Goal: Information Seeking & Learning: Compare options

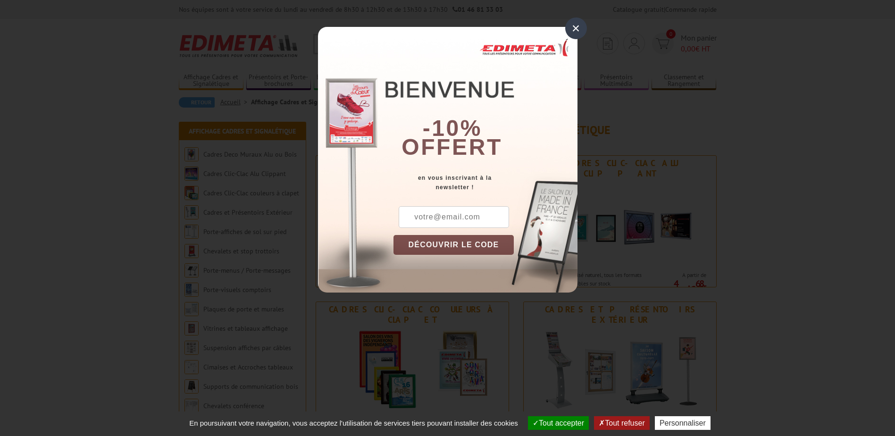
click at [576, 26] on div "×" at bounding box center [576, 28] width 22 height 22
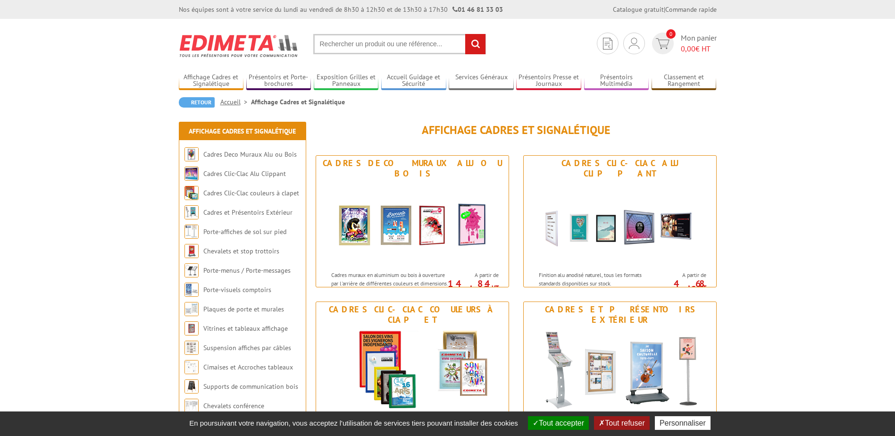
click at [339, 42] on input "text" at bounding box center [399, 44] width 173 height 20
type input "presentoir muraux"
click at [465, 34] on input "rechercher" at bounding box center [475, 44] width 20 height 20
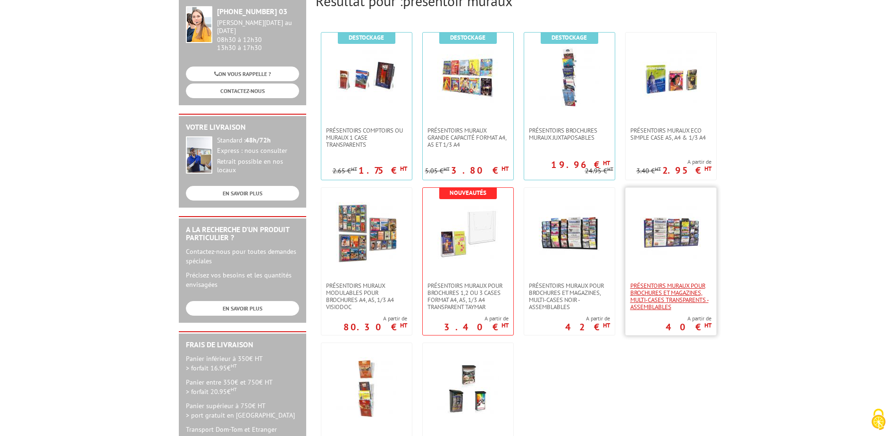
scroll to position [189, 0]
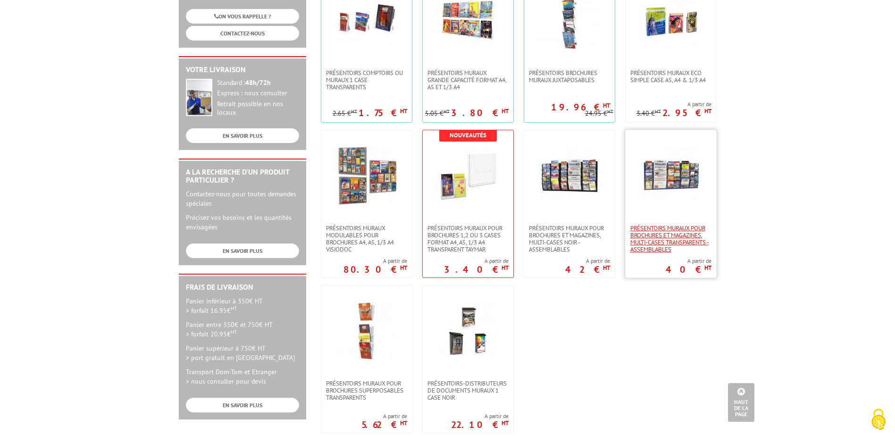
click at [681, 233] on span "PRÉSENTOIRS MURAUX POUR BROCHURES ET MAGAZINES, MULTI-CASES TRANSPARENTS - ASSE…" at bounding box center [670, 239] width 81 height 28
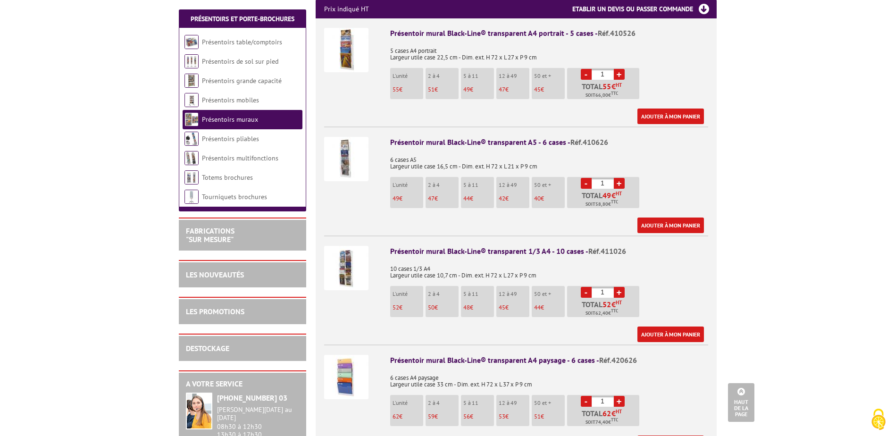
scroll to position [472, 0]
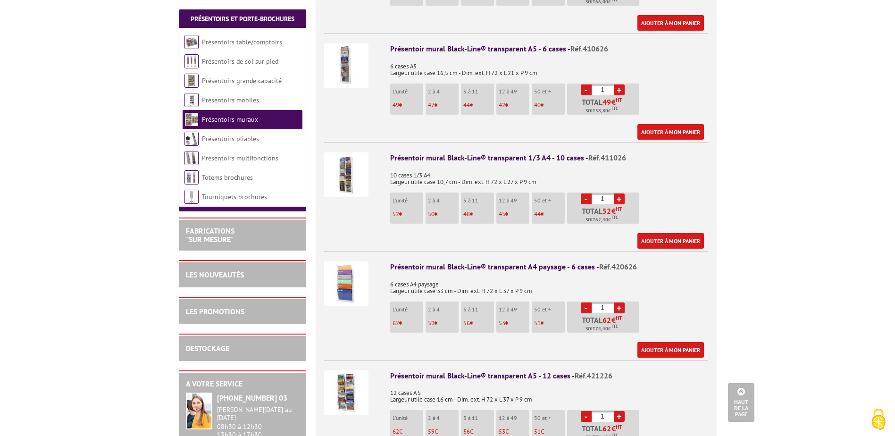
click at [347, 162] on img at bounding box center [346, 174] width 44 height 44
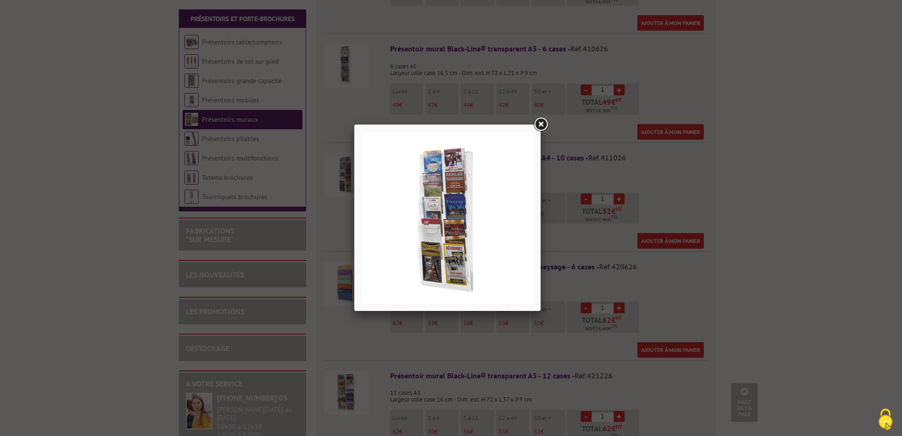
click at [540, 125] on link at bounding box center [540, 124] width 17 height 17
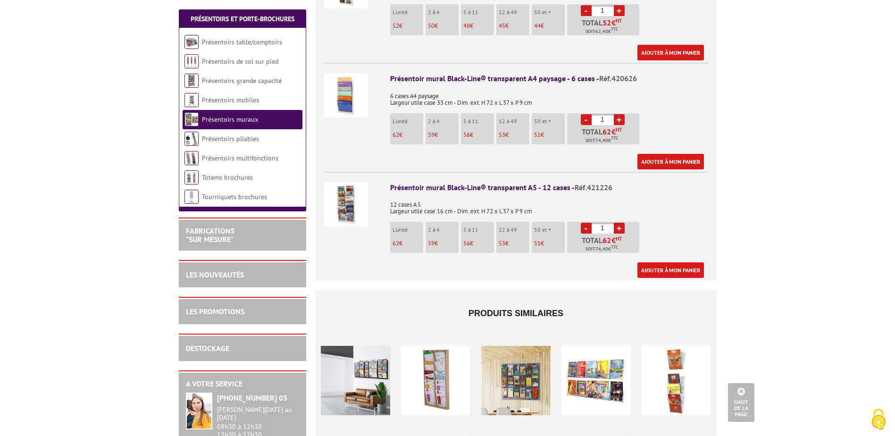
scroll to position [660, 0]
click at [347, 188] on img at bounding box center [346, 204] width 44 height 44
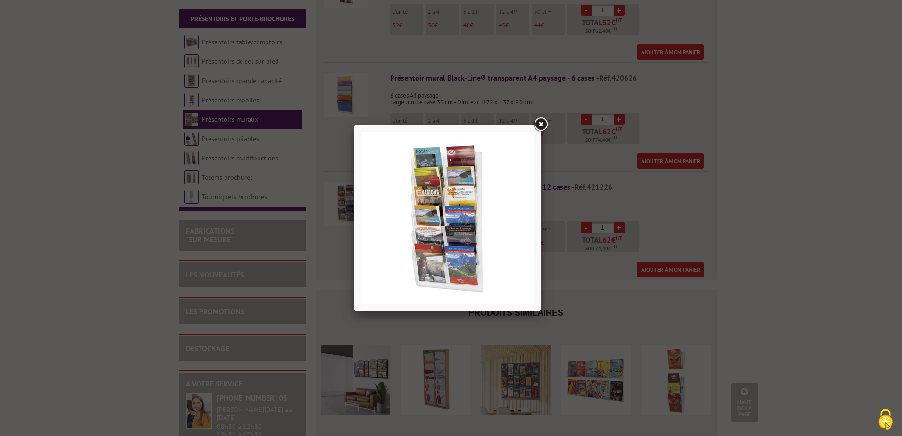
click at [806, 201] on div at bounding box center [451, 218] width 902 height 436
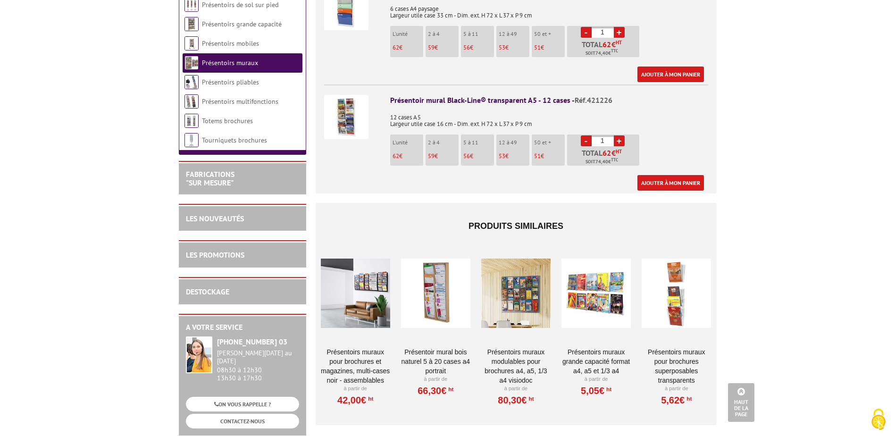
scroll to position [802, 0]
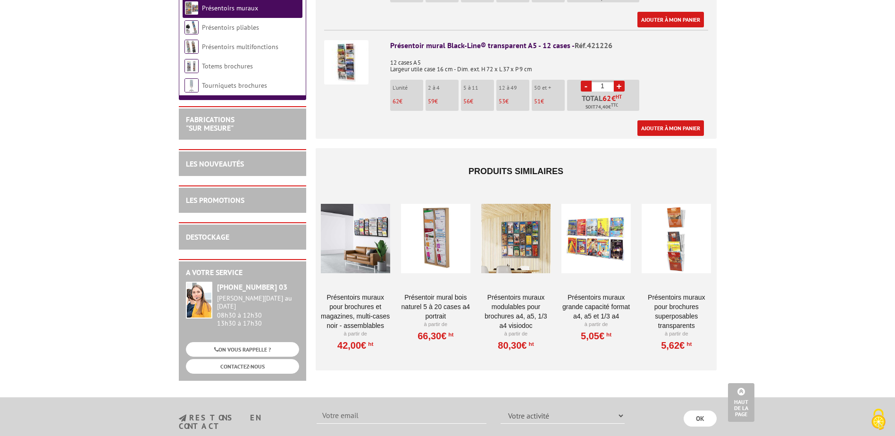
click at [371, 224] on div at bounding box center [355, 238] width 69 height 94
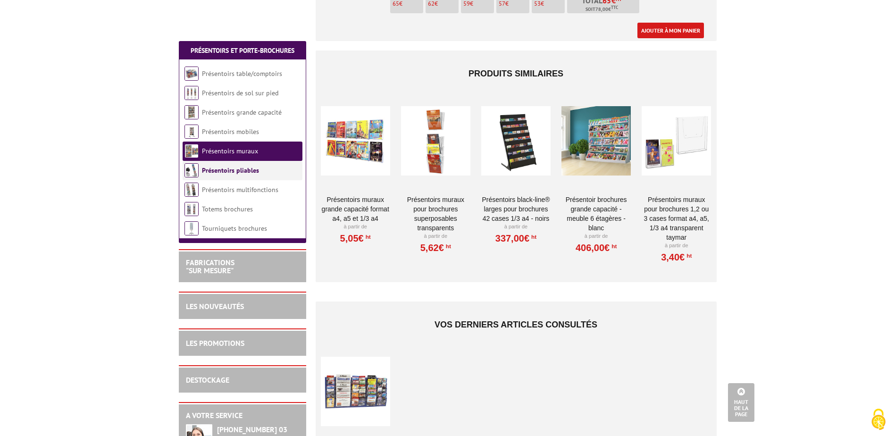
scroll to position [896, 0]
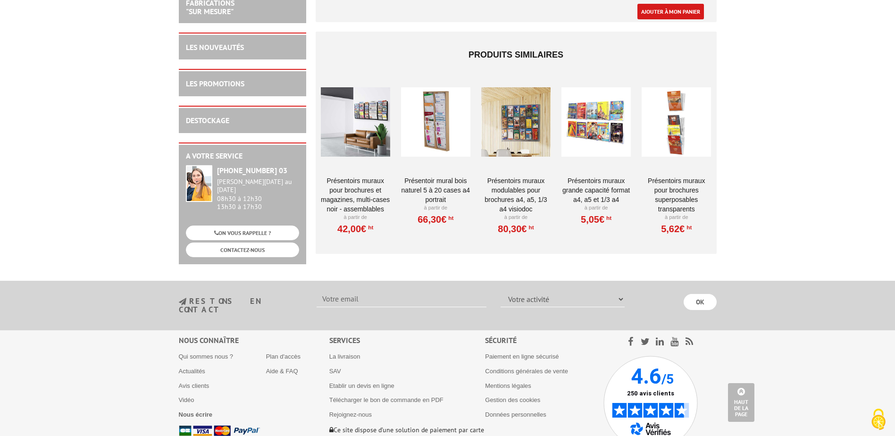
scroll to position [963, 0]
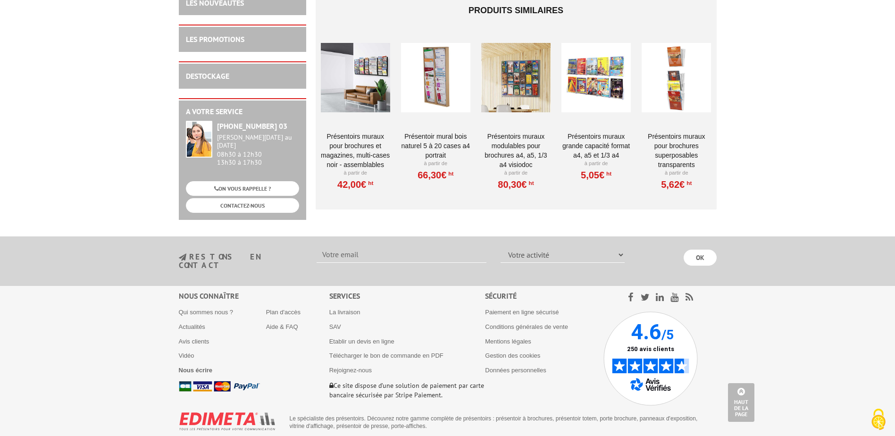
click at [519, 137] on link "Présentoirs muraux modulables pour brochures A4, A5, 1/3 A4 VISIODOC" at bounding box center [515, 151] width 69 height 38
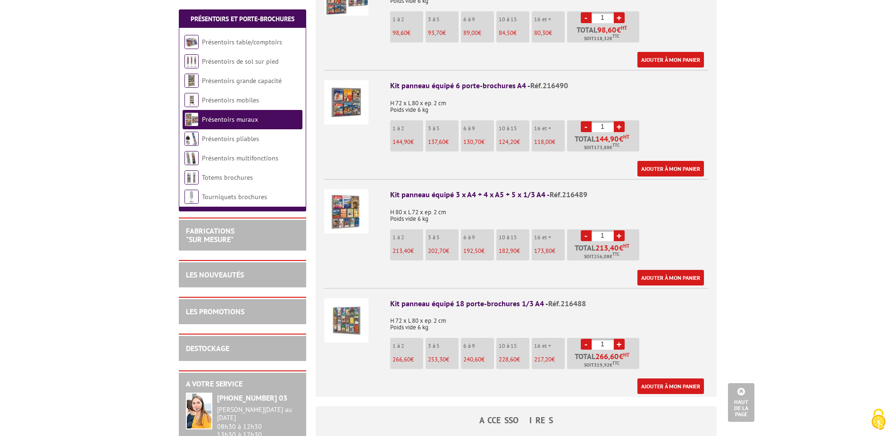
scroll to position [425, 0]
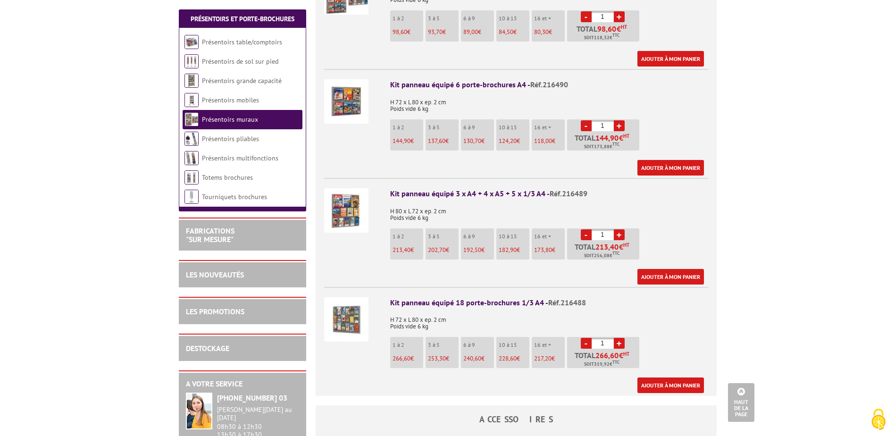
click at [351, 200] on img at bounding box center [346, 210] width 44 height 44
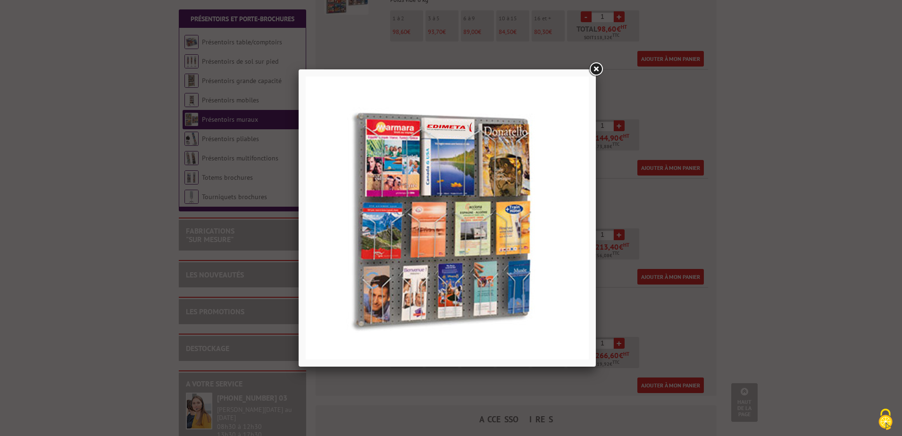
click at [804, 255] on div at bounding box center [451, 218] width 902 height 436
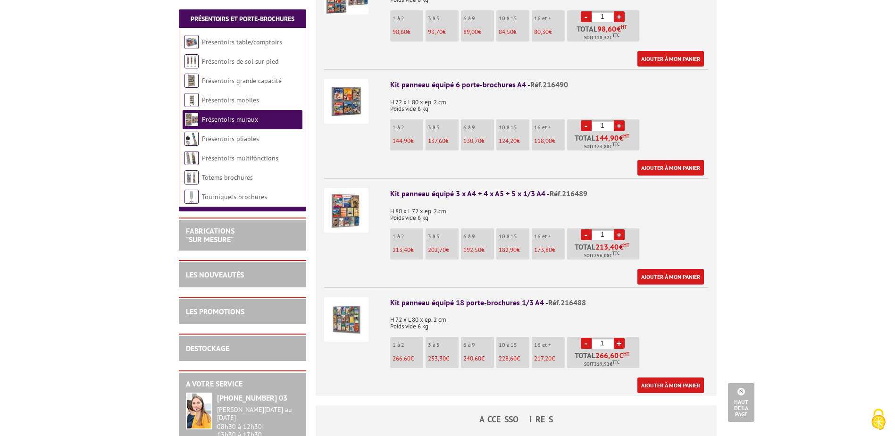
click at [350, 307] on img at bounding box center [346, 319] width 44 height 44
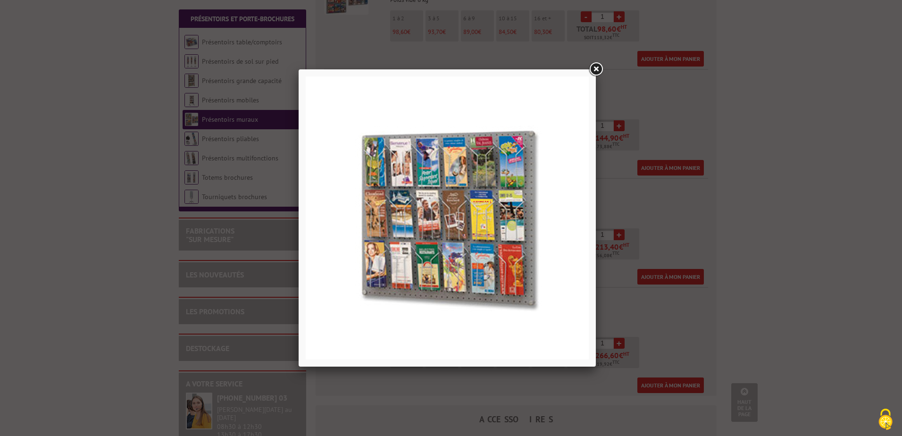
click at [739, 205] on div at bounding box center [451, 218] width 902 height 436
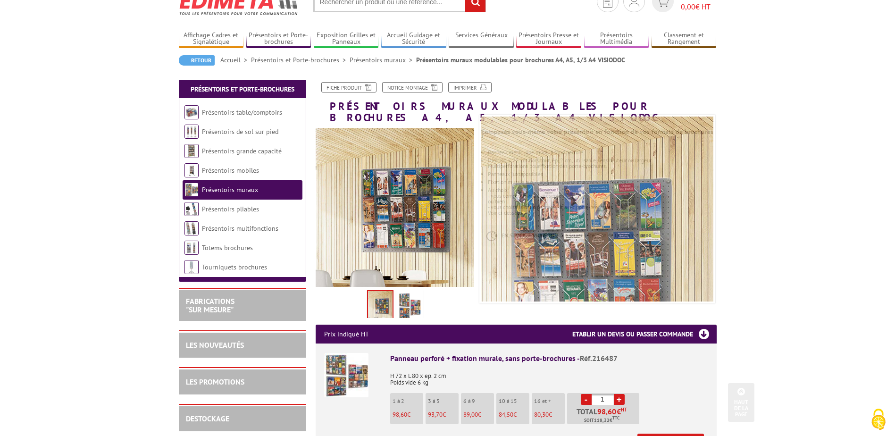
scroll to position [0, 0]
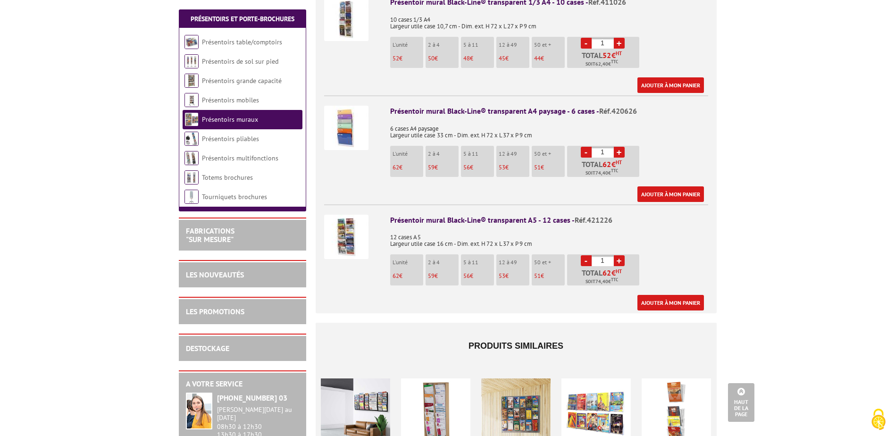
scroll to position [680, 0]
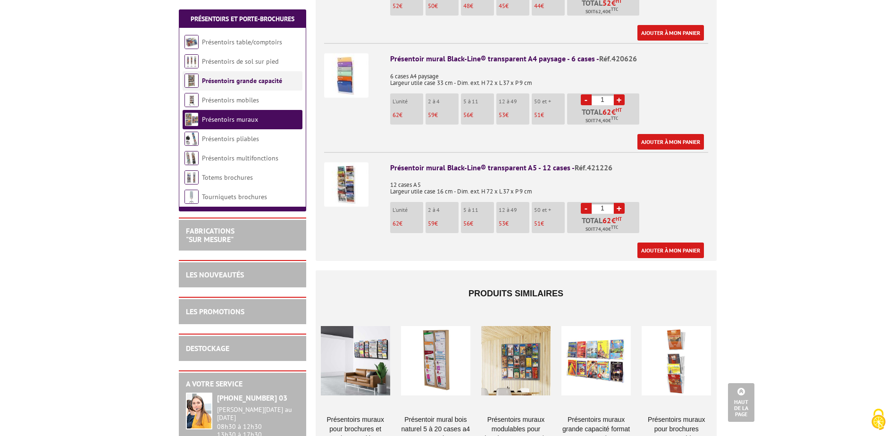
click at [234, 82] on link "Présentoirs grande capacité" at bounding box center [242, 80] width 80 height 8
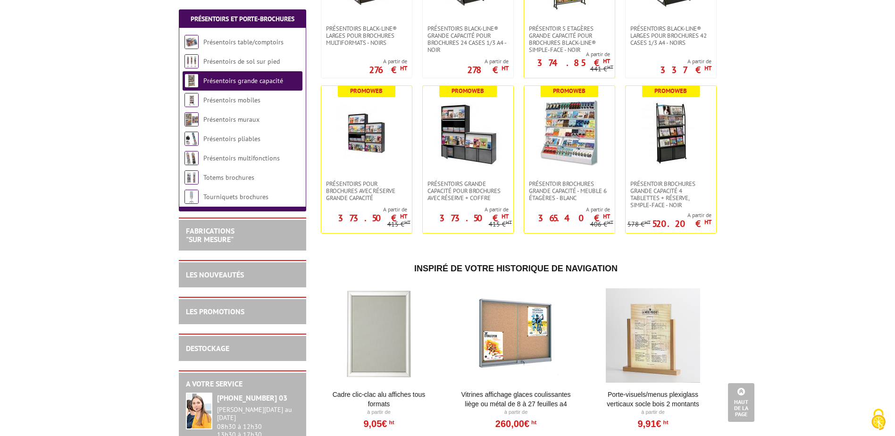
scroll to position [330, 0]
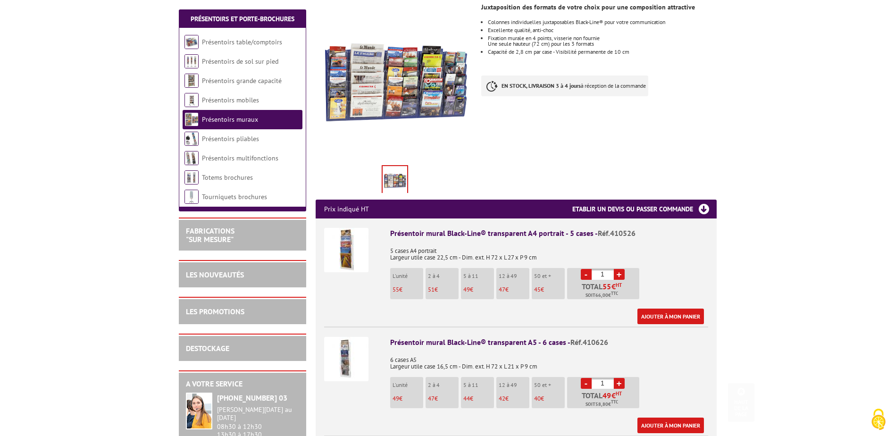
scroll to position [208, 0]
